Goal: Navigation & Orientation: Find specific page/section

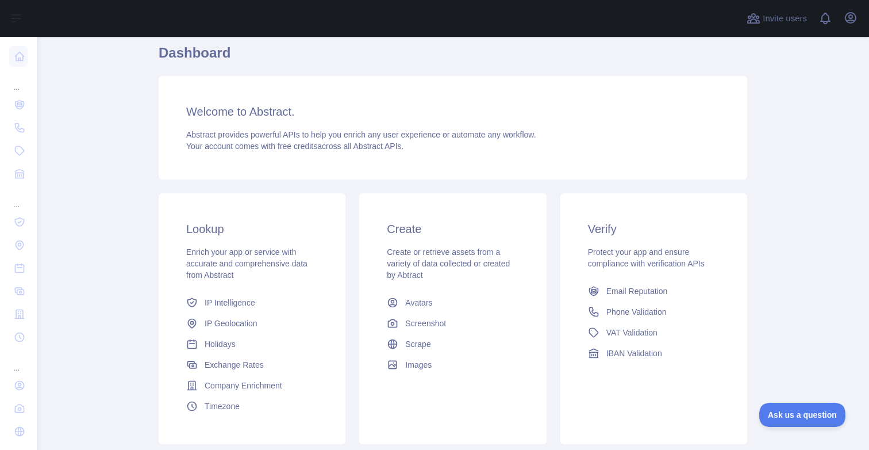
scroll to position [123, 0]
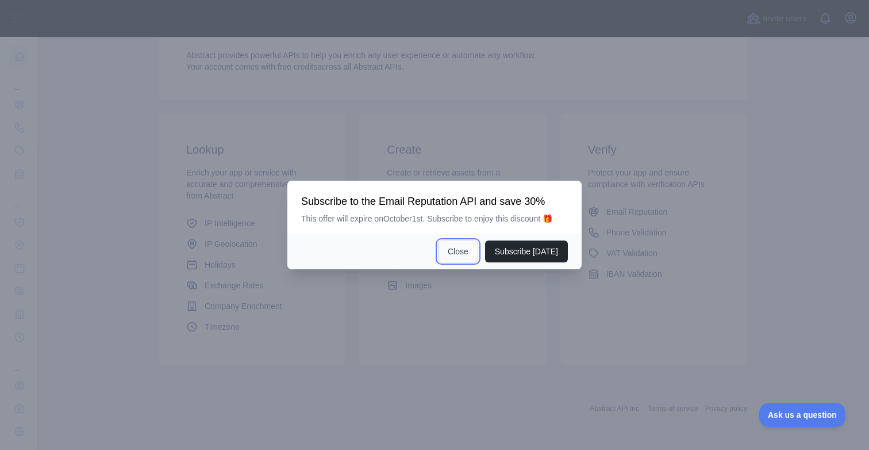
click at [467, 247] on button "Close" at bounding box center [458, 251] width 40 height 22
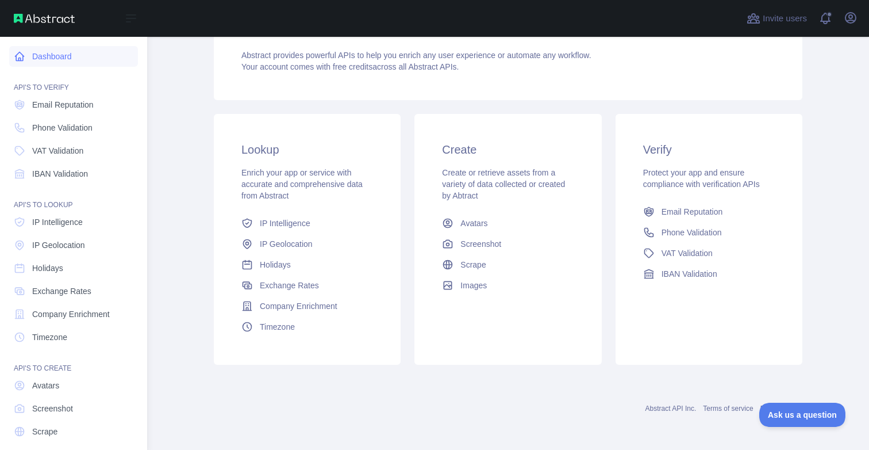
click at [57, 57] on link "Dashboard" at bounding box center [73, 56] width 129 height 21
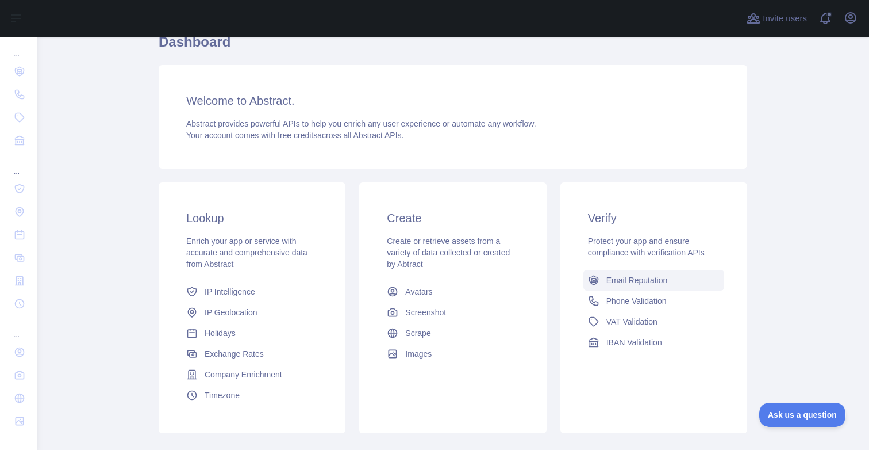
scroll to position [0, 0]
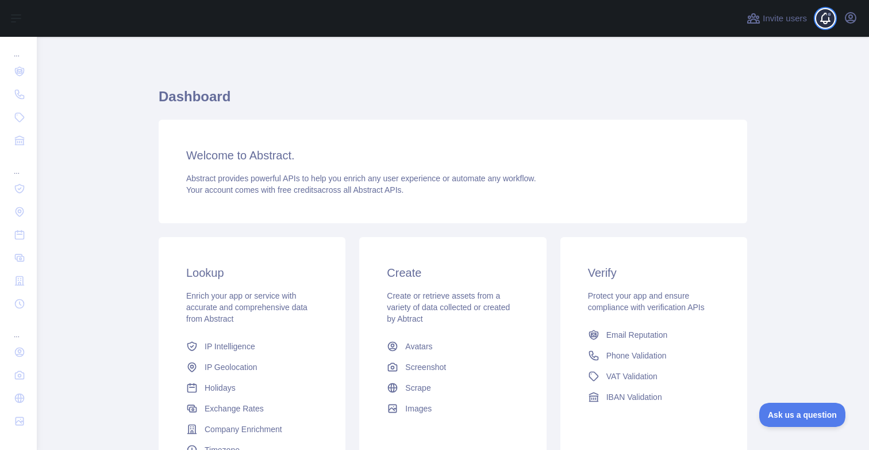
click at [829, 18] on span at bounding box center [830, 18] width 23 height 37
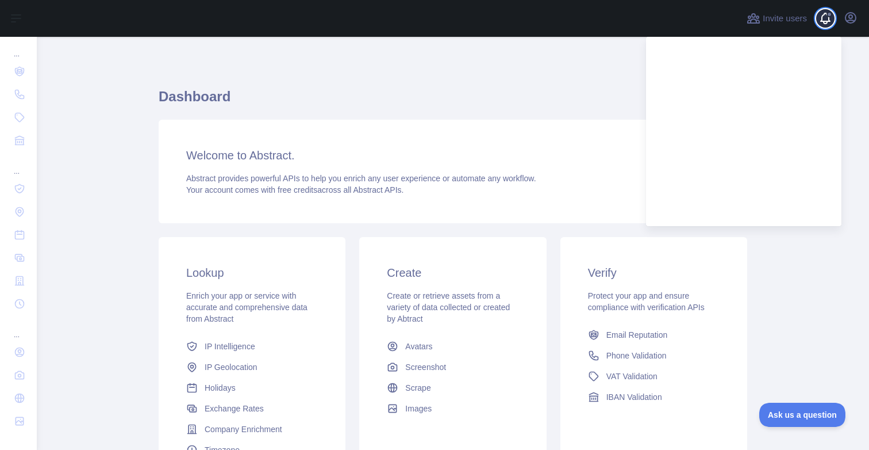
click at [829, 18] on span at bounding box center [830, 18] width 23 height 37
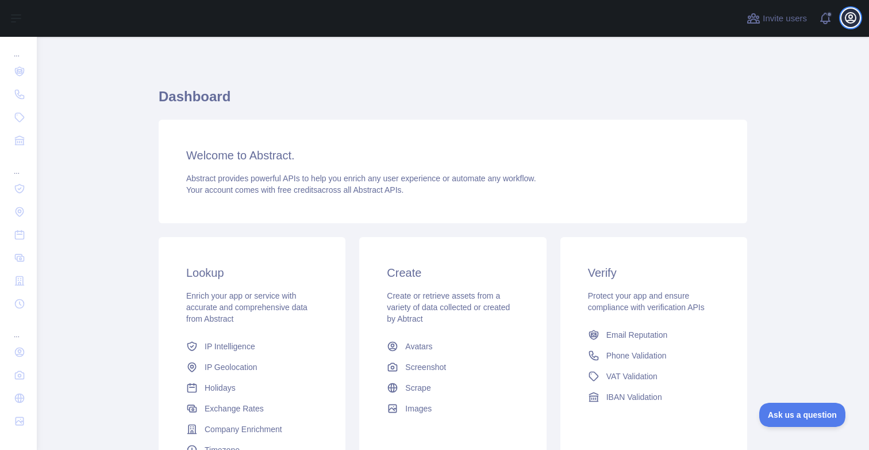
click at [856, 21] on icon "button" at bounding box center [851, 18] width 14 height 14
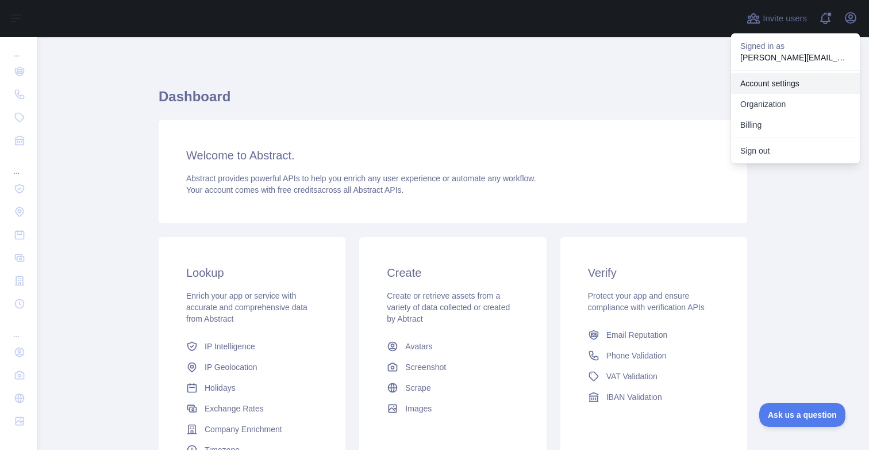
click at [785, 88] on link "Account settings" at bounding box center [795, 83] width 129 height 21
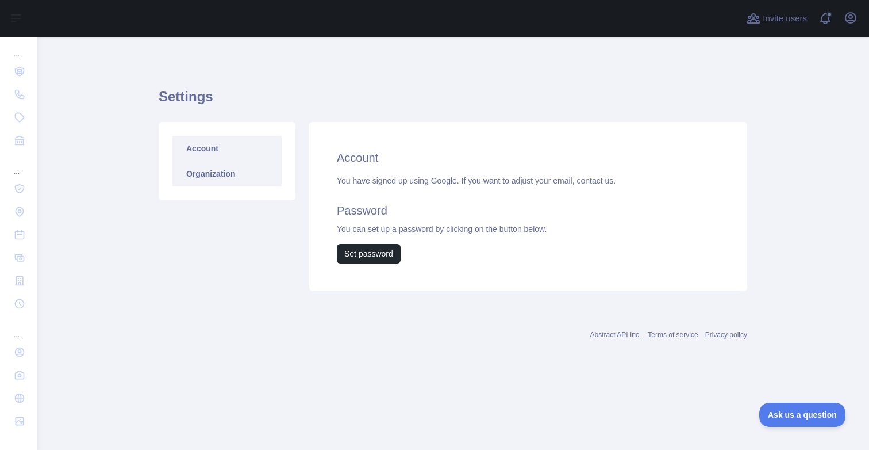
click at [233, 176] on link "Organization" at bounding box center [226, 173] width 109 height 25
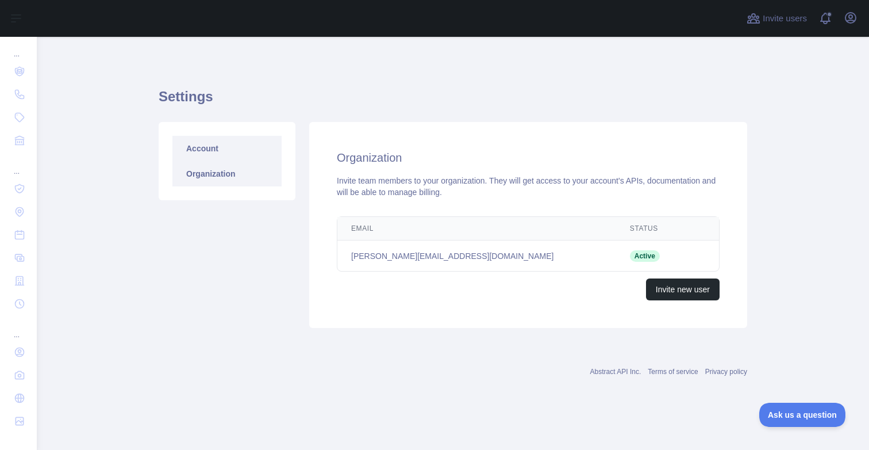
click at [189, 148] on link "Account" at bounding box center [226, 148] width 109 height 25
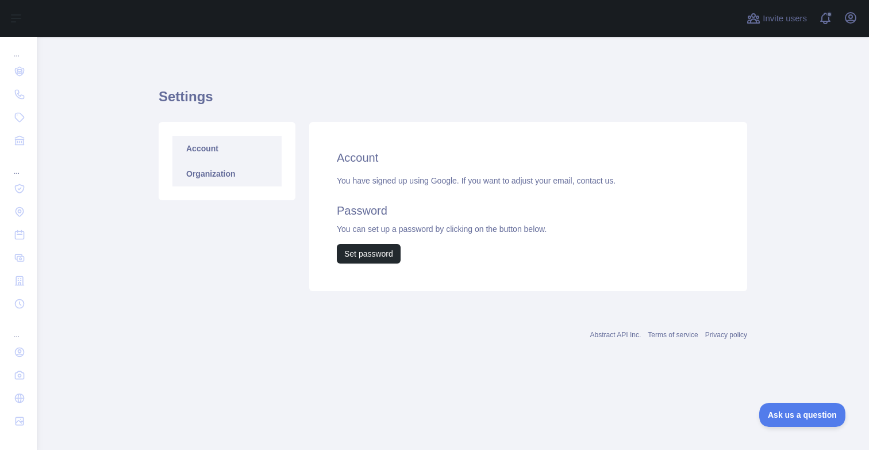
click at [203, 175] on link "Organization" at bounding box center [226, 173] width 109 height 25
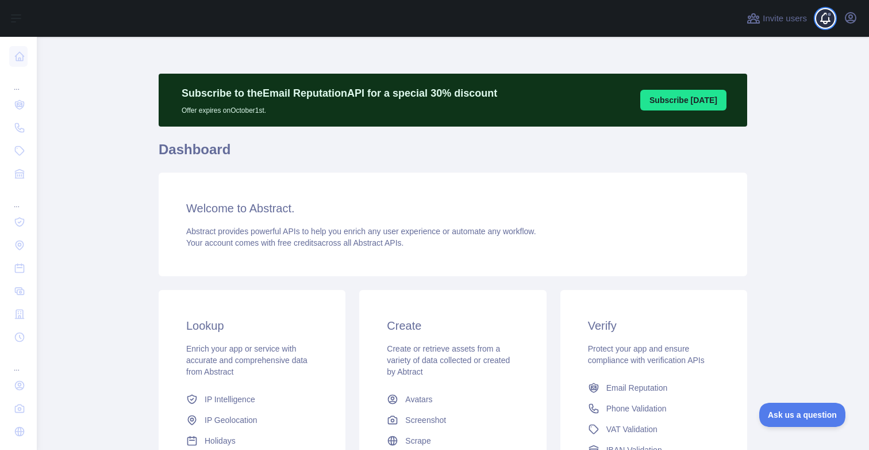
click at [825, 22] on span at bounding box center [830, 18] width 23 height 37
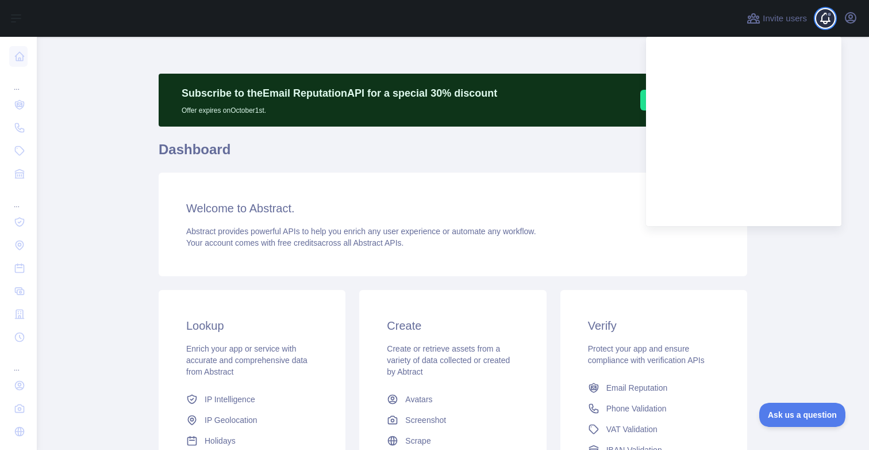
click at [825, 22] on span at bounding box center [830, 18] width 23 height 37
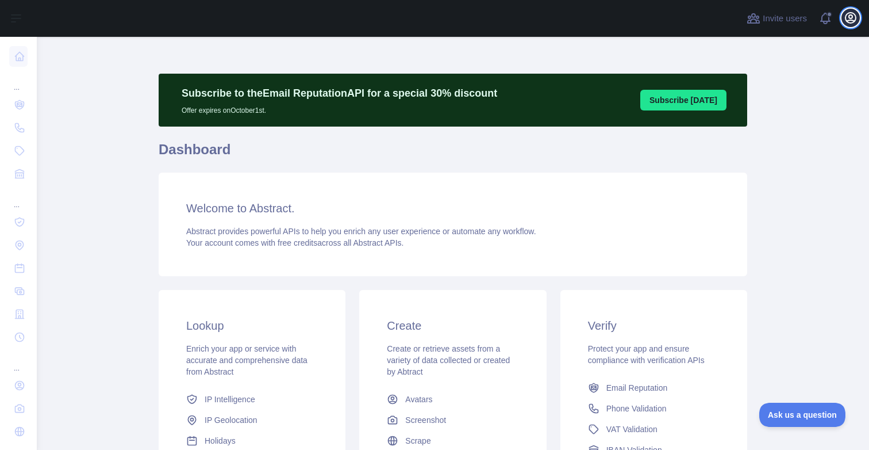
click at [855, 18] on icon "button" at bounding box center [851, 18] width 10 height 10
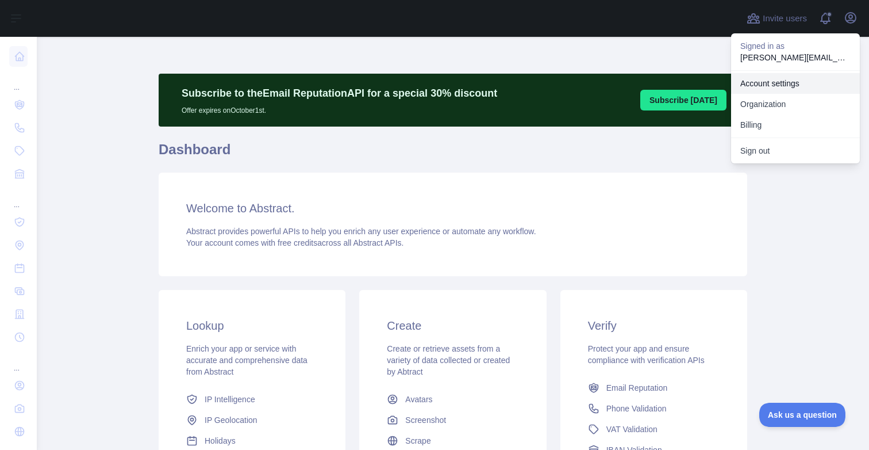
click at [778, 85] on link "Account settings" at bounding box center [795, 83] width 129 height 21
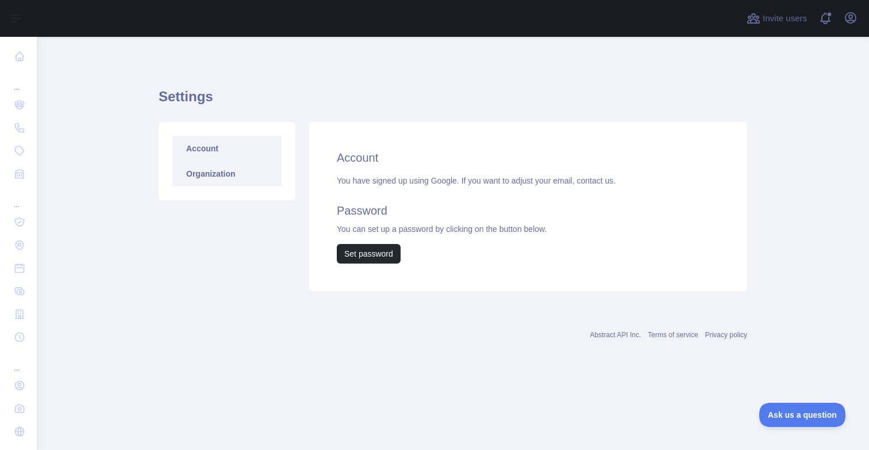
click at [237, 177] on link "Organization" at bounding box center [226, 173] width 109 height 25
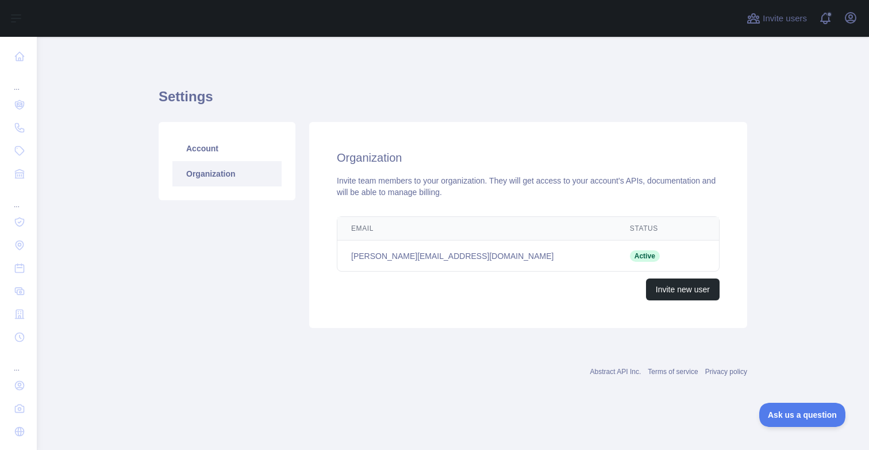
drag, startPoint x: 228, startPoint y: 152, endPoint x: 317, endPoint y: 155, distance: 89.7
click at [228, 152] on link "Account" at bounding box center [226, 148] width 109 height 25
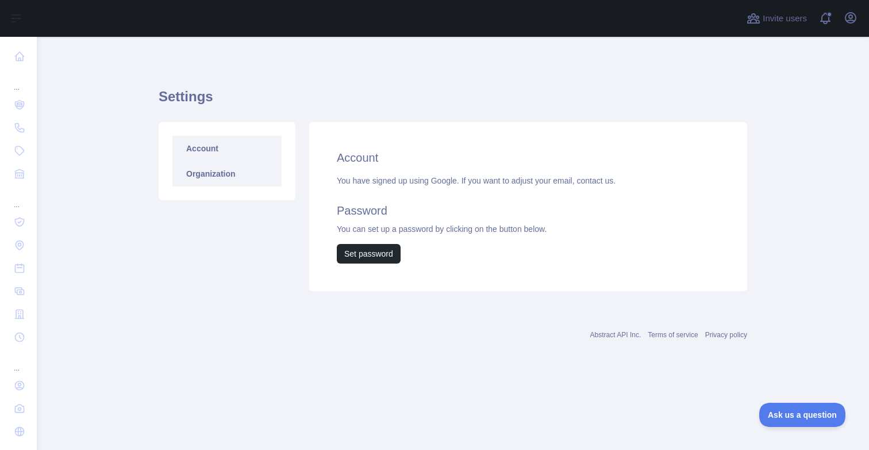
click at [236, 172] on link "Organization" at bounding box center [226, 173] width 109 height 25
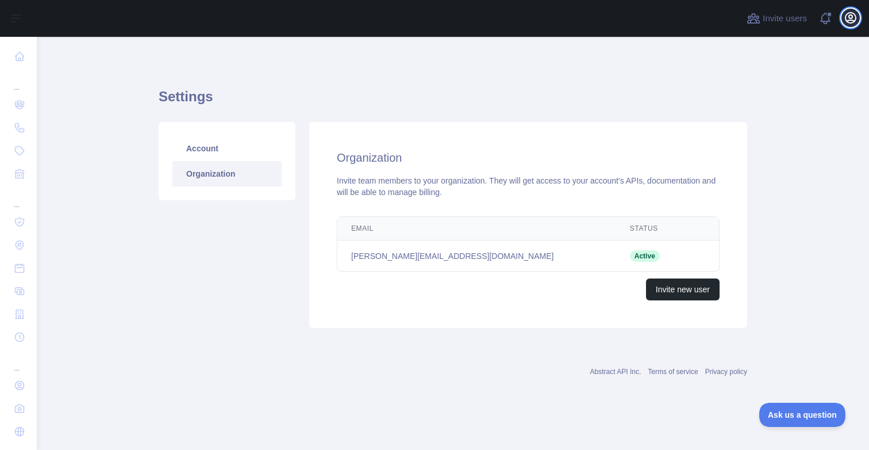
click at [847, 18] on icon "button" at bounding box center [851, 18] width 14 height 14
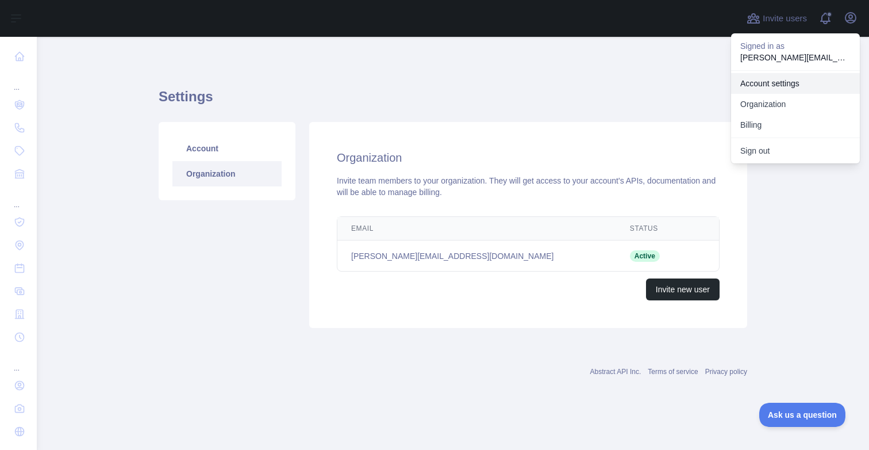
click at [777, 87] on link "Account settings" at bounding box center [795, 83] width 129 height 21
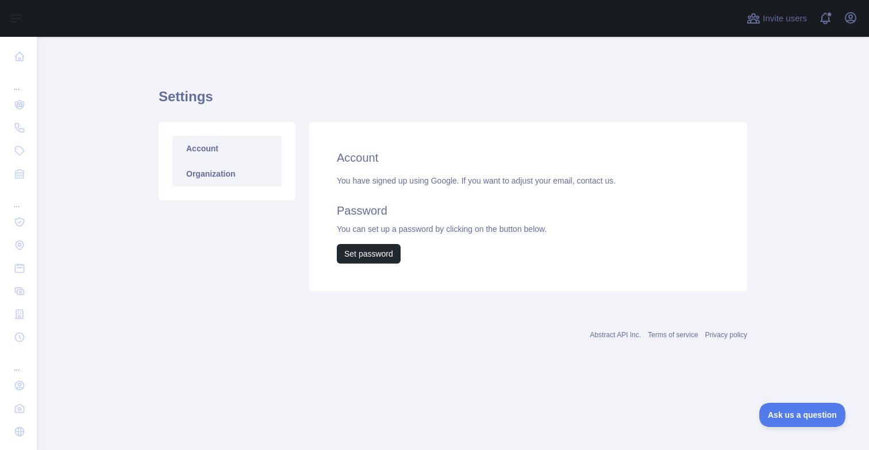
click at [217, 175] on link "Organization" at bounding box center [226, 173] width 109 height 25
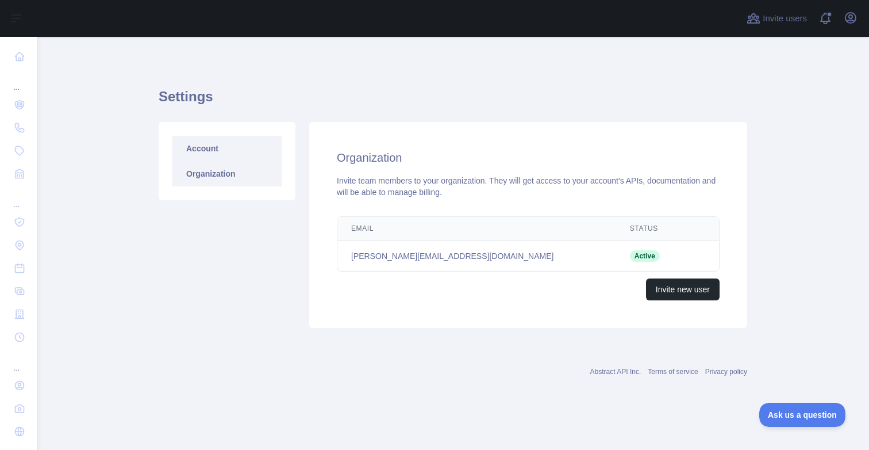
click at [208, 151] on link "Account" at bounding box center [226, 148] width 109 height 25
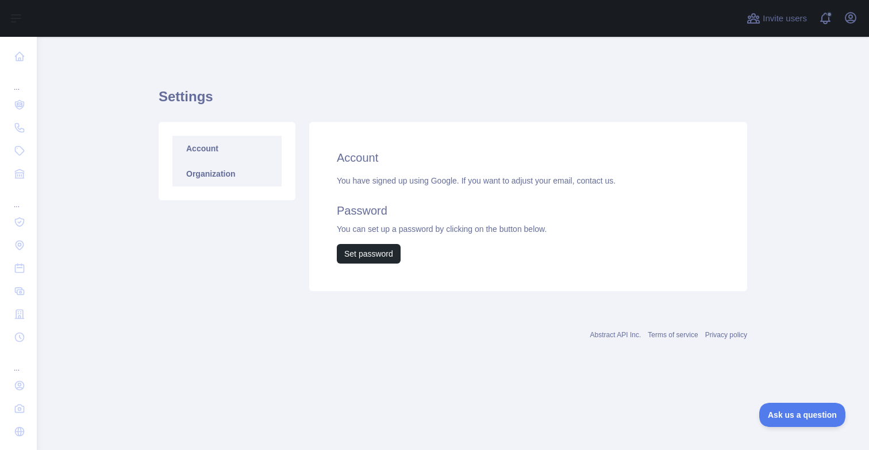
click at [212, 175] on link "Organization" at bounding box center [226, 173] width 109 height 25
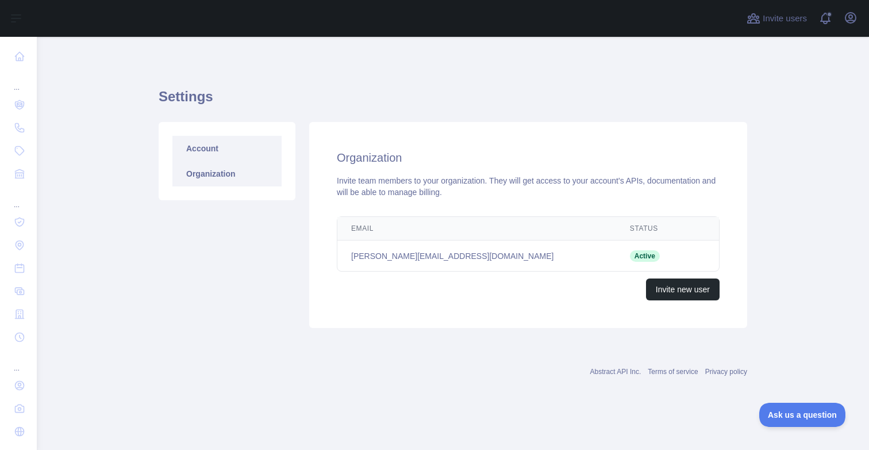
click at [210, 151] on link "Account" at bounding box center [226, 148] width 109 height 25
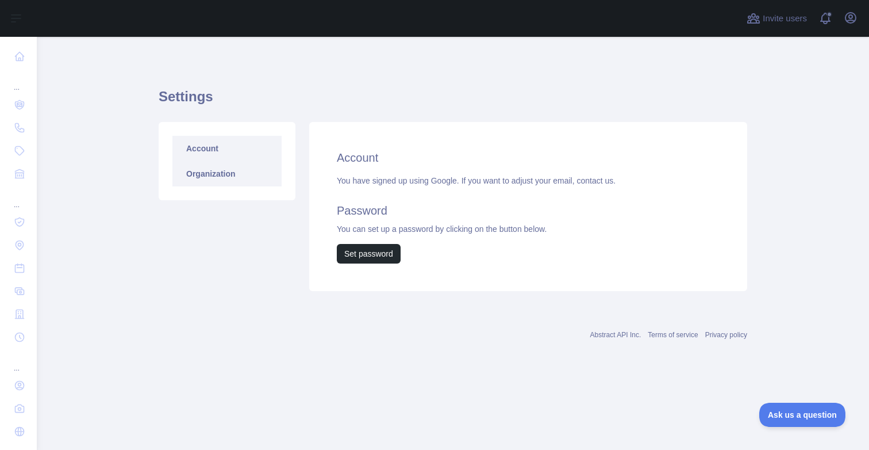
click at [210, 170] on link "Organization" at bounding box center [226, 173] width 109 height 25
